Goal: Task Accomplishment & Management: Manage account settings

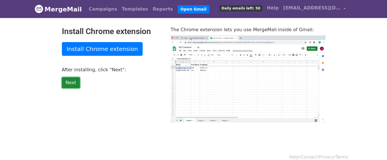
click at [71, 83] on link "Next" at bounding box center [71, 82] width 18 height 11
type input "7.82"
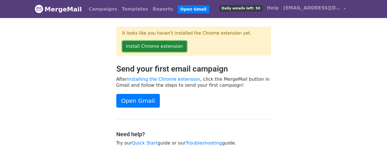
click at [157, 43] on link "Install Chrome extension" at bounding box center [154, 46] width 64 height 11
click at [151, 45] on link "Install Chrome extension" at bounding box center [154, 46] width 64 height 11
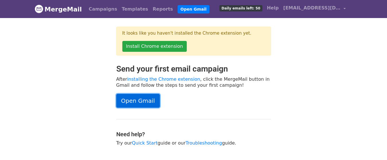
click at [138, 101] on link "Open Gmail" at bounding box center [138, 101] width 44 height 14
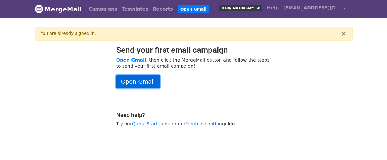
click at [135, 81] on link "Open Gmail" at bounding box center [138, 82] width 44 height 14
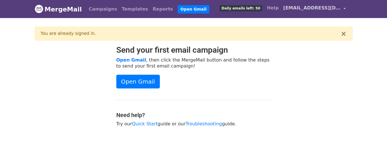
click at [345, 9] on link "[EMAIL_ADDRESS][DOMAIN_NAME]" at bounding box center [314, 8] width 67 height 13
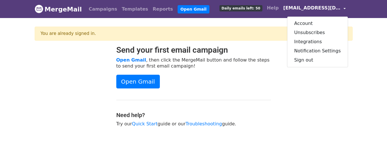
click at [344, 9] on link "[EMAIL_ADDRESS][DOMAIN_NAME]" at bounding box center [314, 8] width 67 height 13
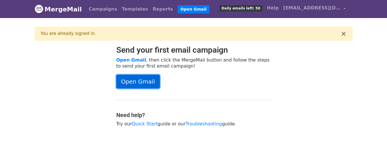
click at [141, 82] on link "Open Gmail" at bounding box center [138, 82] width 44 height 14
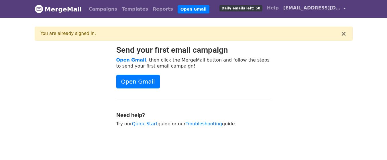
click at [304, 9] on span "[EMAIL_ADDRESS][DOMAIN_NAME]" at bounding box center [311, 8] width 57 height 7
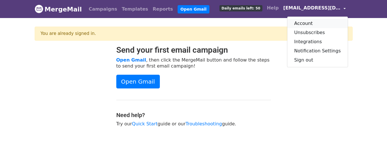
click at [306, 24] on link "Account" at bounding box center [317, 23] width 60 height 9
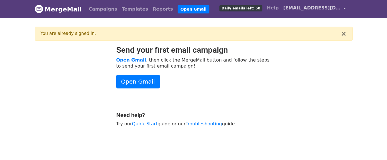
click at [341, 9] on link "[EMAIL_ADDRESS][DOMAIN_NAME]" at bounding box center [314, 8] width 67 height 13
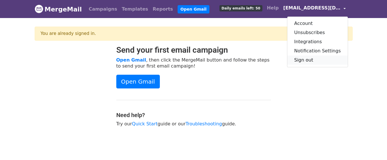
click at [311, 61] on link "Sign out" at bounding box center [317, 60] width 60 height 9
